Goal: Information Seeking & Learning: Learn about a topic

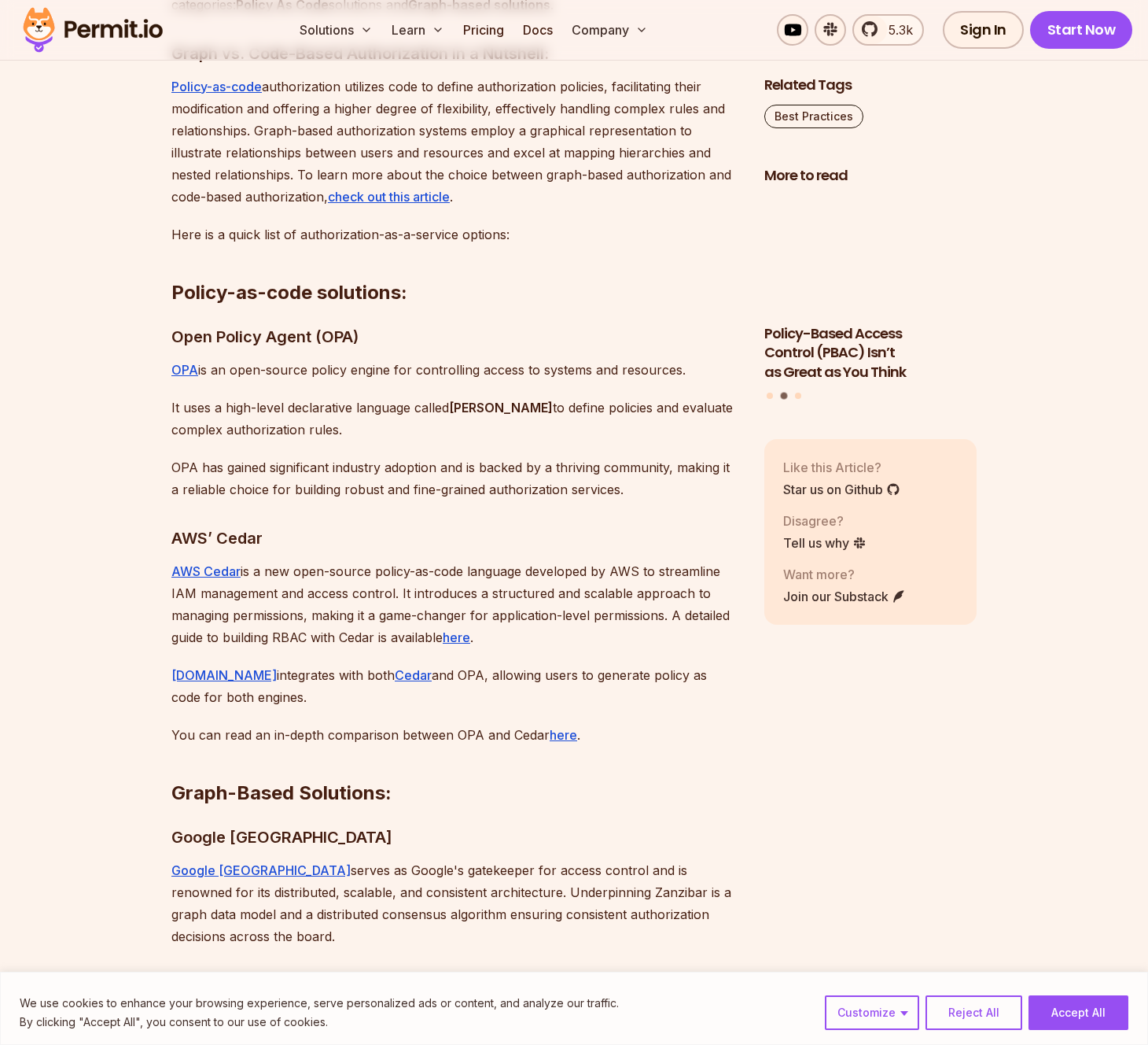
scroll to position [5841, 0]
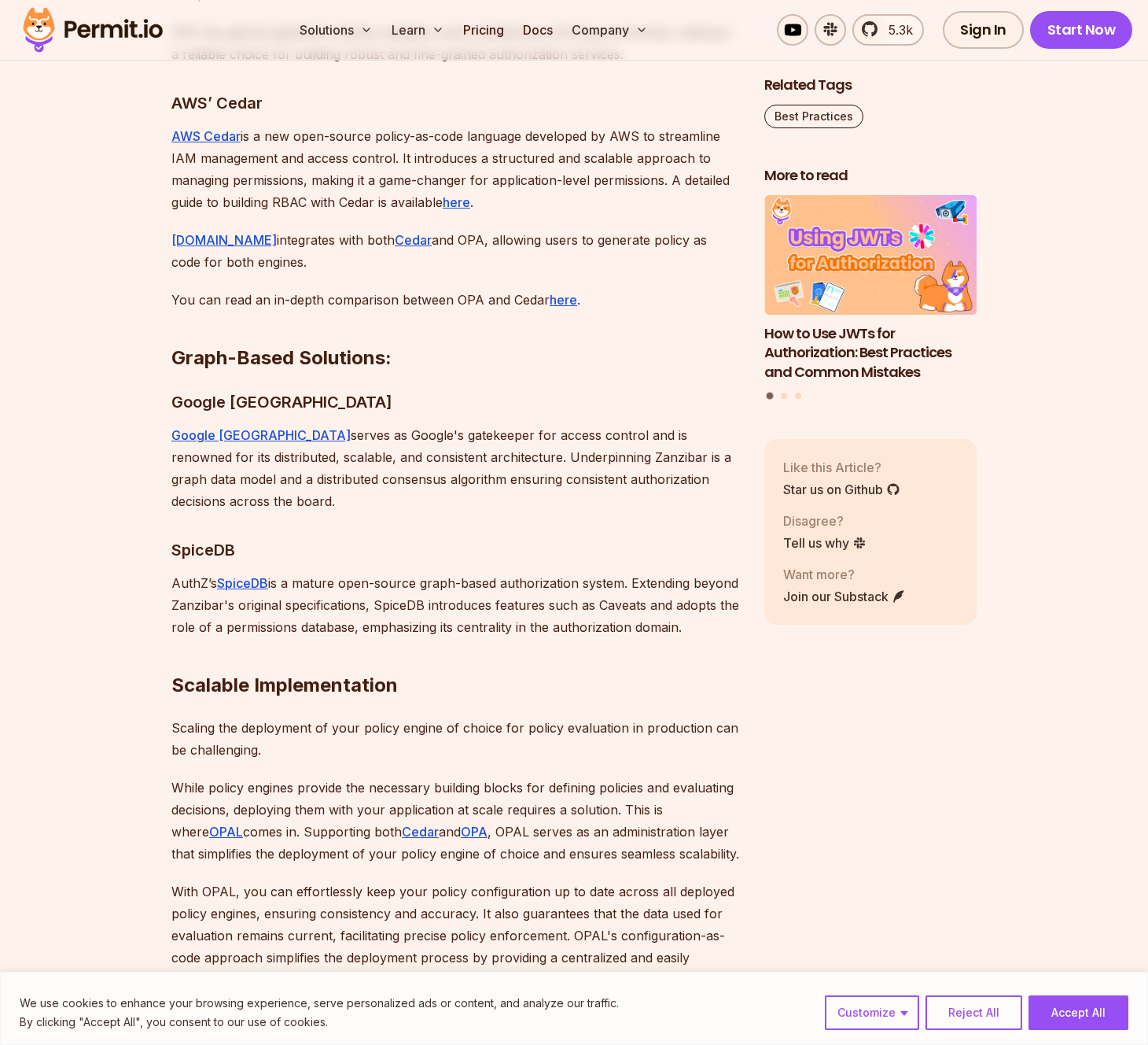
click at [196, 537] on h3 "SpiceDB" at bounding box center [455, 550] width 567 height 25
copy h3 "SpiceDB"
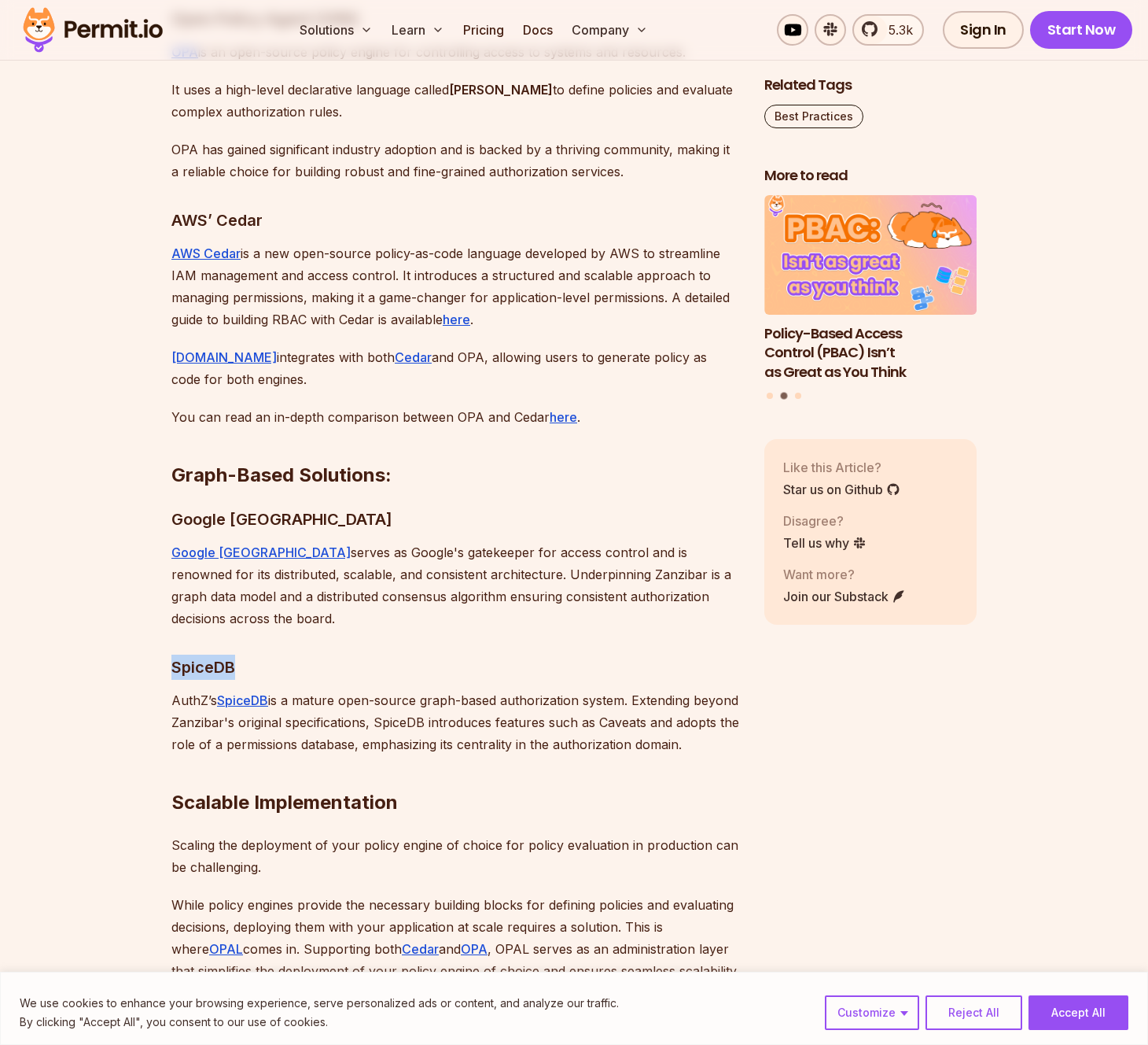
scroll to position [5720, 0]
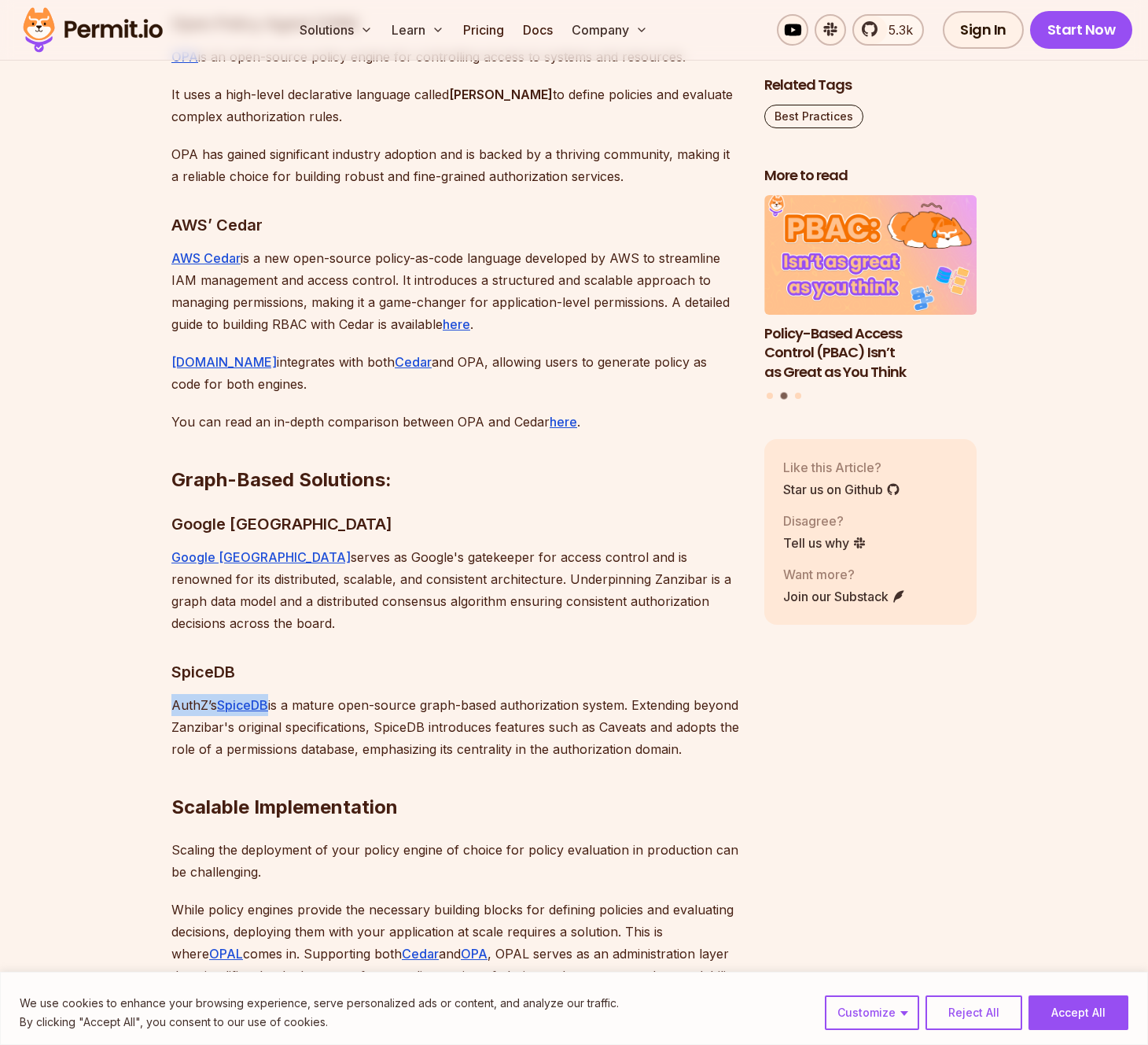
drag, startPoint x: 159, startPoint y: 684, endPoint x: 271, endPoint y: 681, distance: 112.0
copy p "AuthZ’s SpiceDB"
